Goal: Information Seeking & Learning: Learn about a topic

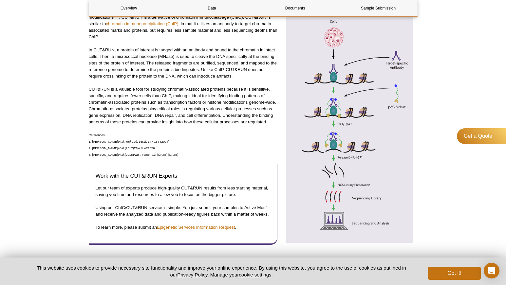
scroll to position [180, 0]
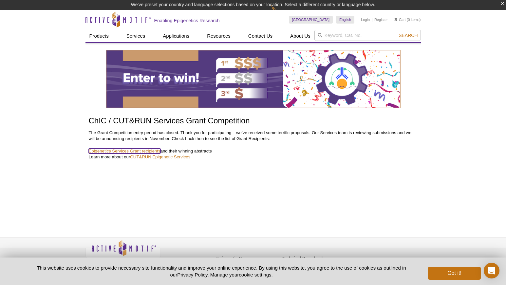
click at [144, 150] on link "Epigenetics Services Grant recipients" at bounding box center [125, 151] width 72 height 5
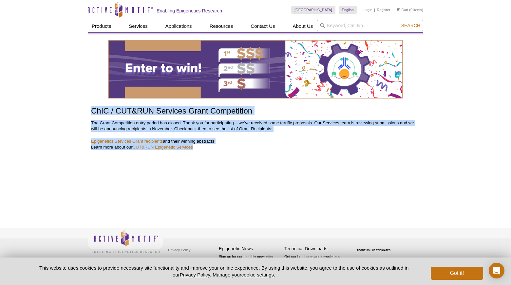
drag, startPoint x: 201, startPoint y: 149, endPoint x: 87, endPoint y: 104, distance: 122.7
click at [87, 104] on div "Active Motif Logo Enabling Epigenetics Research 0 Search Skip to content Active…" at bounding box center [255, 142] width 511 height 285
click at [71, 121] on div "Active Motif Logo Enabling Epigenetics Research 0 Search Skip to content Active…" at bounding box center [255, 142] width 511 height 285
drag, startPoint x: 93, startPoint y: 110, endPoint x: 250, endPoint y: 162, distance: 165.7
click at [250, 162] on div "ChIC / CUT&RUN Services Grant Competition The Grant Competition entry period ha…" at bounding box center [256, 123] width 336 height 180
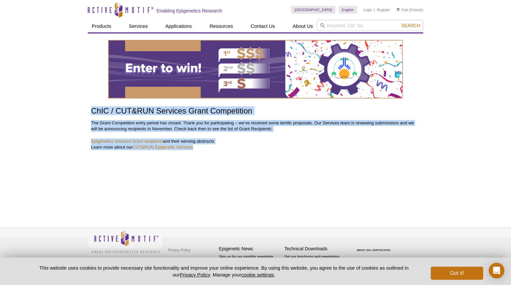
click at [232, 178] on div "ChIC / CUT&RUN Services Grant Competition The Grant Competition entry period ha…" at bounding box center [256, 123] width 336 height 180
drag, startPoint x: 223, startPoint y: 150, endPoint x: 83, endPoint y: 111, distance: 144.9
click at [83, 111] on div "Active Motif Logo Enabling Epigenetics Research 0 Search Skip to content Active…" at bounding box center [255, 142] width 511 height 285
click at [189, 157] on div "ChIC / CUT&RUN Services Grant Competition The Grant Competition entry period ha…" at bounding box center [256, 123] width 336 height 180
drag, startPoint x: 197, startPoint y: 148, endPoint x: 85, endPoint y: 110, distance: 118.5
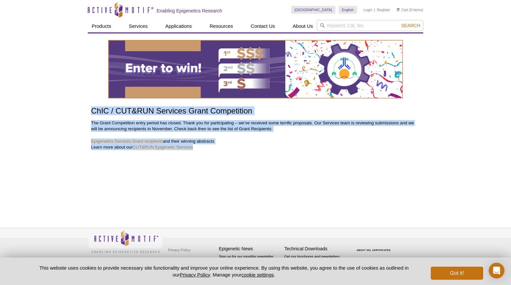
click at [85, 110] on div "Active Motif Logo Enabling Epigenetics Research 0 Search Skip to content Active…" at bounding box center [255, 142] width 511 height 285
click at [124, 216] on div "Active Motif Logo Enabling Epigenetics Research 0 Search Skip to content Active…" at bounding box center [255, 142] width 511 height 285
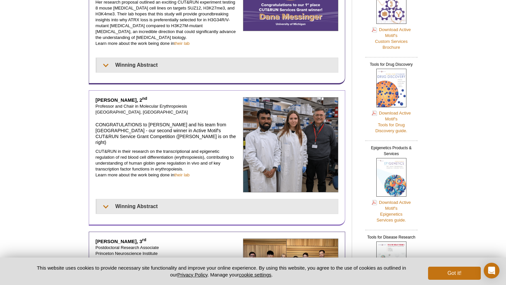
scroll to position [156, 0]
click at [180, 173] on link "their lab" at bounding box center [181, 175] width 15 height 5
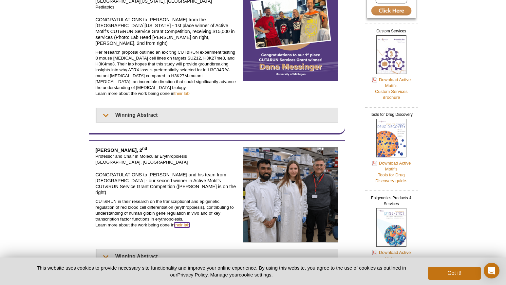
scroll to position [106, 0]
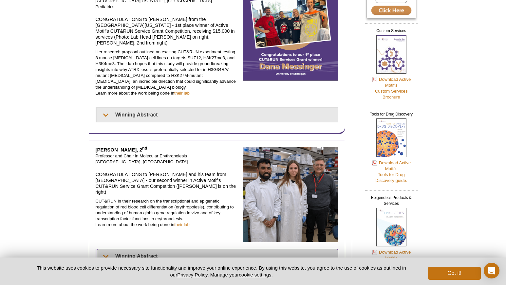
click at [172, 249] on summary "Winning Abstract" at bounding box center [217, 256] width 241 height 14
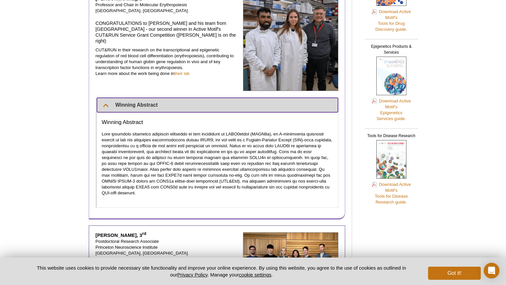
scroll to position [260, 0]
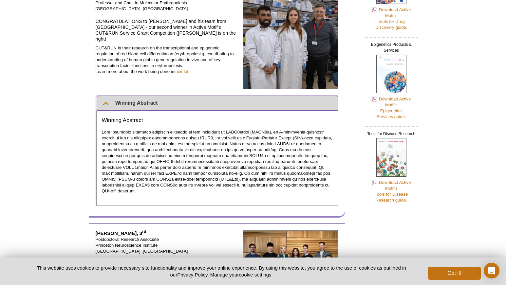
click at [165, 96] on summary "Winning Abstract" at bounding box center [217, 103] width 241 height 14
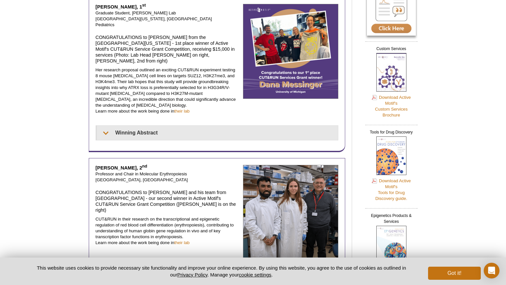
scroll to position [0, 0]
